Goal: Task Accomplishment & Management: Complete application form

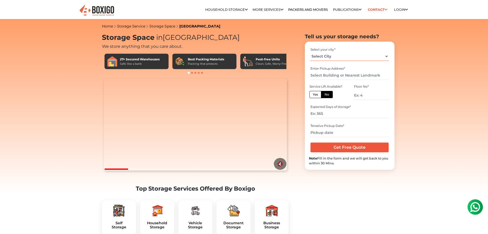
click at [333, 55] on select "Select City [GEOGRAPHIC_DATA] [GEOGRAPHIC_DATA] [GEOGRAPHIC_DATA] [GEOGRAPHIC_D…" at bounding box center [350, 56] width 78 height 9
select select "[GEOGRAPHIC_DATA]"
click at [311, 52] on select "Select City [GEOGRAPHIC_DATA] [GEOGRAPHIC_DATA] [GEOGRAPHIC_DATA] [GEOGRAPHIC_D…" at bounding box center [350, 56] width 78 height 9
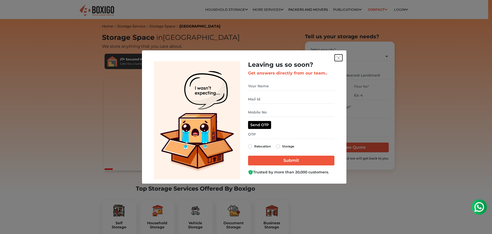
click at [338, 56] on img "get free quote dialog" at bounding box center [338, 58] width 5 height 5
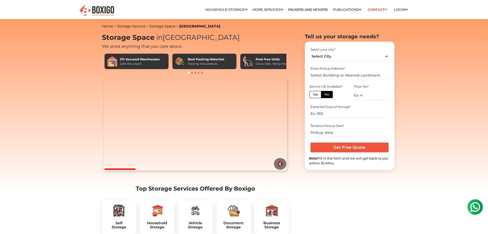
click at [371, 71] on input "text" at bounding box center [350, 75] width 78 height 9
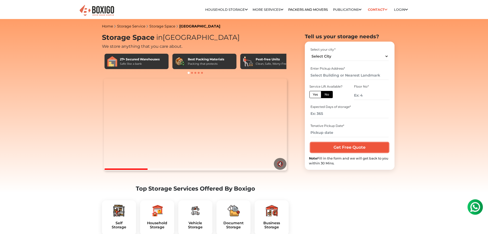
click at [354, 144] on input "Get Free Quote" at bounding box center [350, 147] width 78 height 10
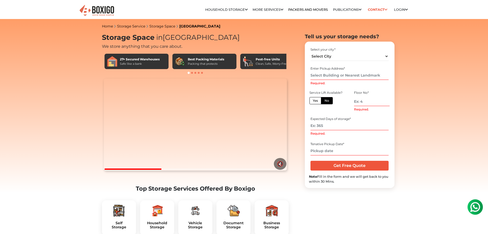
click at [344, 77] on input "Required." at bounding box center [350, 75] width 78 height 9
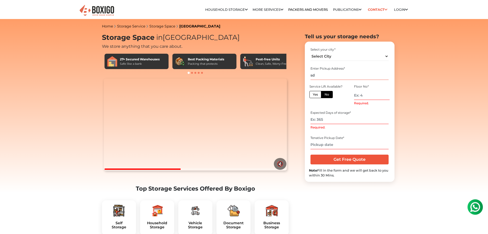
type input "s"
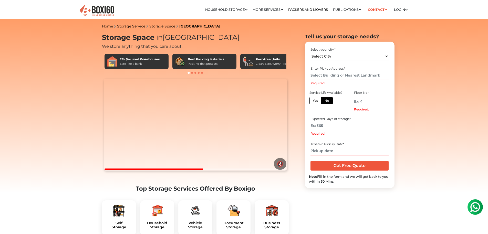
click at [337, 74] on input "Required." at bounding box center [350, 75] width 78 height 9
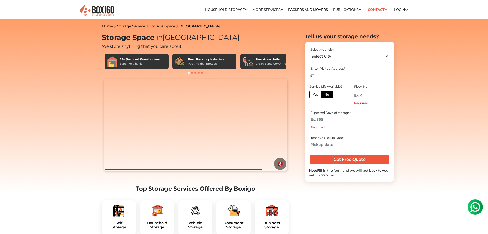
type input "s"
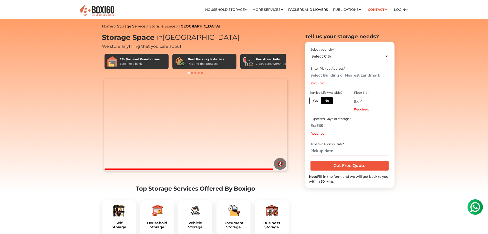
click at [339, 51] on div "Select your city *" at bounding box center [350, 49] width 78 height 5
click at [339, 54] on select "Select City [GEOGRAPHIC_DATA] [GEOGRAPHIC_DATA] [GEOGRAPHIC_DATA] [GEOGRAPHIC_D…" at bounding box center [350, 56] width 78 height 9
select select "[GEOGRAPHIC_DATA]"
click at [311, 52] on select "Select City [GEOGRAPHIC_DATA] [GEOGRAPHIC_DATA] [GEOGRAPHIC_DATA] [GEOGRAPHIC_D…" at bounding box center [350, 56] width 78 height 9
click at [313, 103] on label "Yes" at bounding box center [316, 100] width 12 height 7
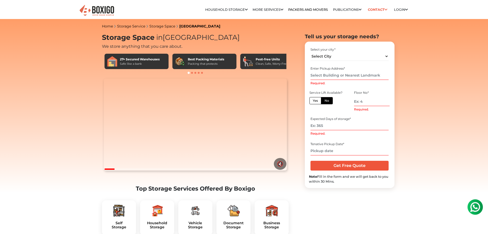
click at [313, 102] on input "Yes" at bounding box center [314, 99] width 3 height 3
radio input "true"
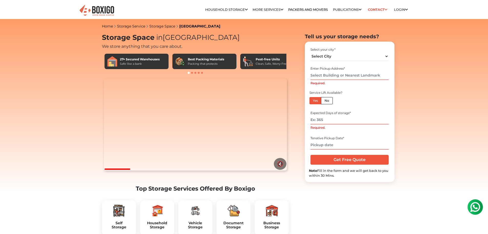
click at [323, 98] on label "No" at bounding box center [327, 100] width 12 height 7
click at [325, 98] on input "No" at bounding box center [326, 99] width 3 height 3
radio input "true"
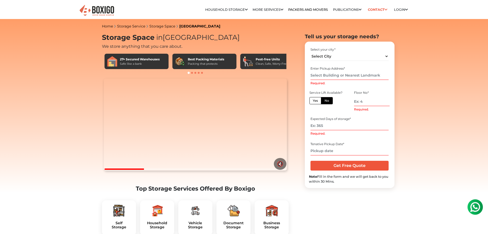
click at [316, 100] on label "Yes" at bounding box center [316, 100] width 12 height 7
click at [316, 100] on input "Yes" at bounding box center [314, 99] width 3 height 3
radio input "true"
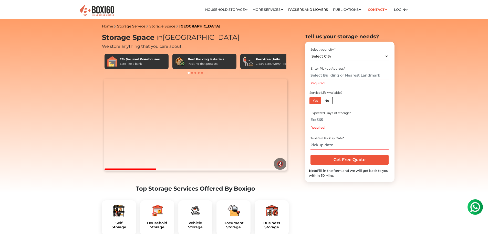
click at [339, 167] on form "Select your city * Select City [GEOGRAPHIC_DATA] [GEOGRAPHIC_DATA] [GEOGRAPHIC_…" at bounding box center [350, 112] width 82 height 132
click at [336, 162] on input "Get Free Quote" at bounding box center [350, 160] width 78 height 10
click at [334, 146] on input "text" at bounding box center [350, 144] width 78 height 9
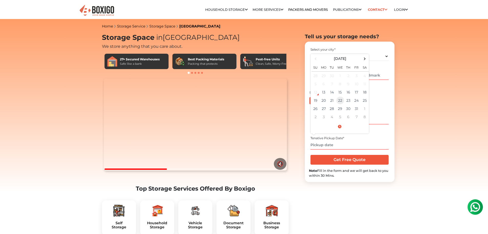
click at [338, 101] on td "22" at bounding box center [340, 100] width 8 height 8
type input "[DATE] 12:00 AM"
click at [339, 161] on input "Get Free Quote" at bounding box center [350, 160] width 78 height 10
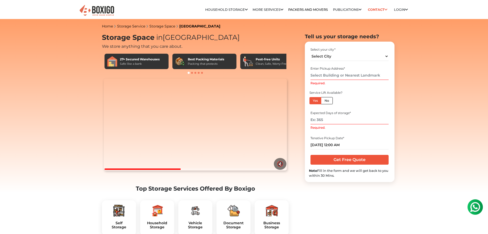
drag, startPoint x: 428, startPoint y: 143, endPoint x: 382, endPoint y: 152, distance: 47.0
click at [369, 154] on div "Get Free Quote" at bounding box center [350, 159] width 82 height 13
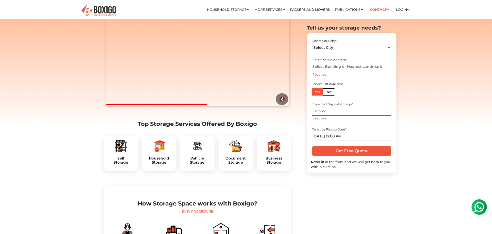
scroll to position [128, 0]
